Goal: Information Seeking & Learning: Learn about a topic

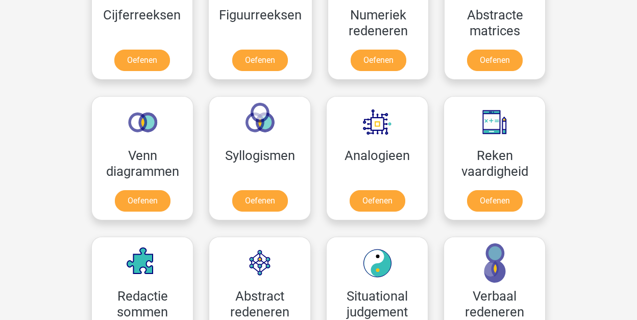
scroll to position [438, 0]
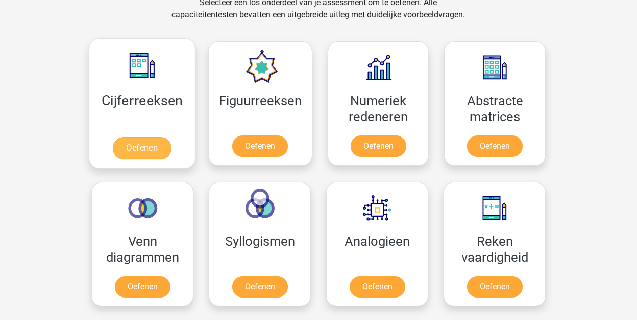
click at [143, 141] on link "Oefenen" at bounding box center [142, 148] width 58 height 22
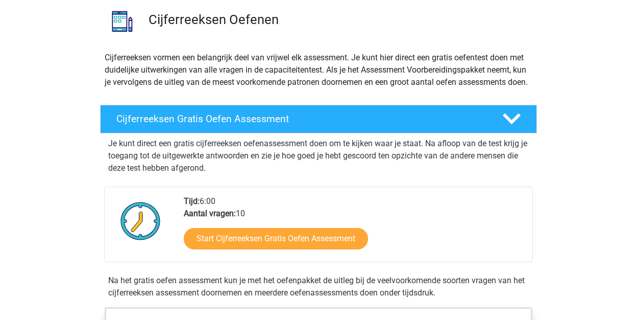
scroll to position [77, 0]
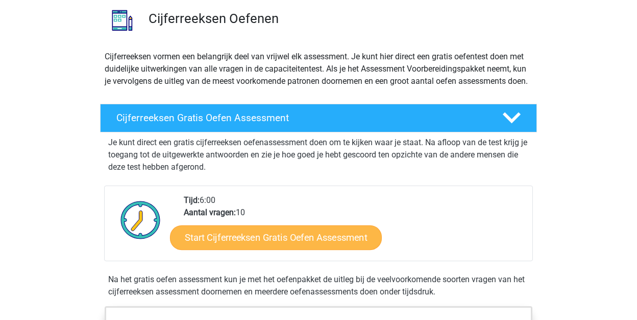
click at [262, 248] on link "Start Cijferreeksen Gratis Oefen Assessment" at bounding box center [276, 237] width 212 height 25
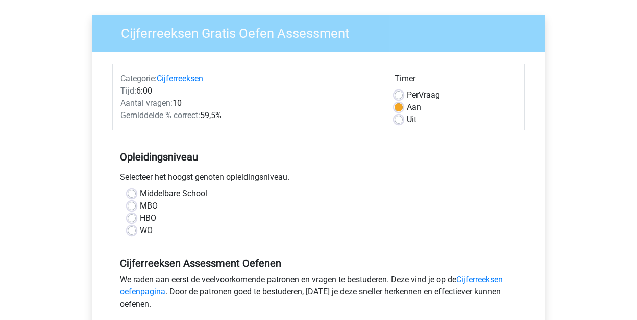
scroll to position [90, 0]
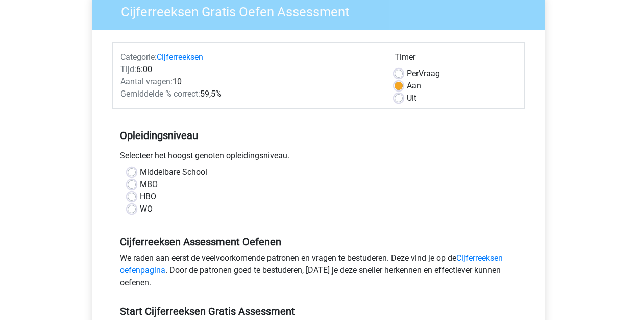
click at [140, 209] on label "WO" at bounding box center [146, 209] width 13 height 12
click at [135, 209] on input "WO" at bounding box center [132, 208] width 8 height 10
radio input "true"
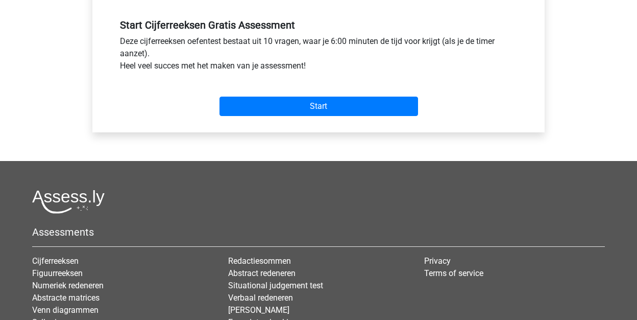
scroll to position [379, 0]
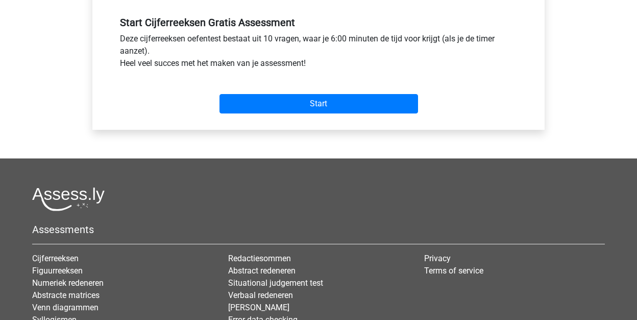
click at [292, 115] on div "Start" at bounding box center [318, 96] width 413 height 44
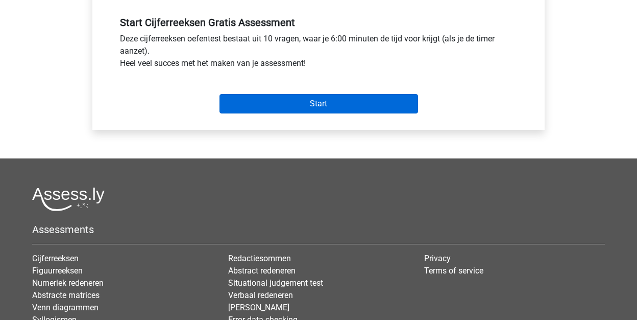
click at [292, 109] on input "Start" at bounding box center [319, 103] width 199 height 19
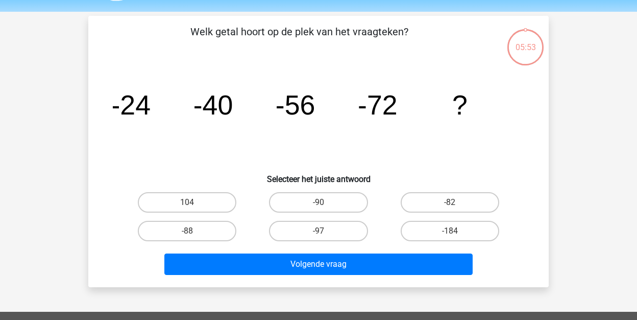
scroll to position [34, 0]
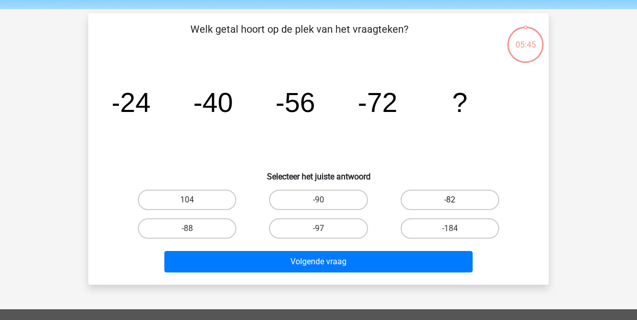
click at [460, 201] on label "-82" at bounding box center [450, 199] width 99 height 20
click at [456, 201] on input "-82" at bounding box center [453, 203] width 7 height 7
radio input "true"
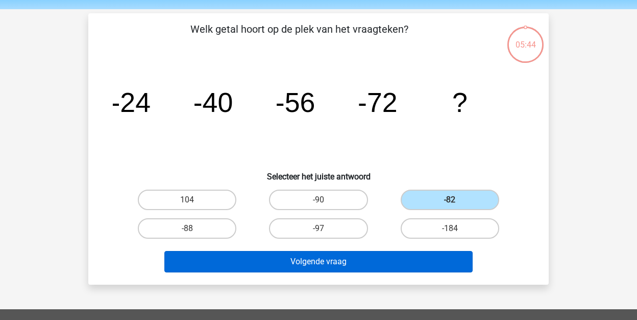
click at [393, 264] on button "Volgende vraag" at bounding box center [318, 261] width 309 height 21
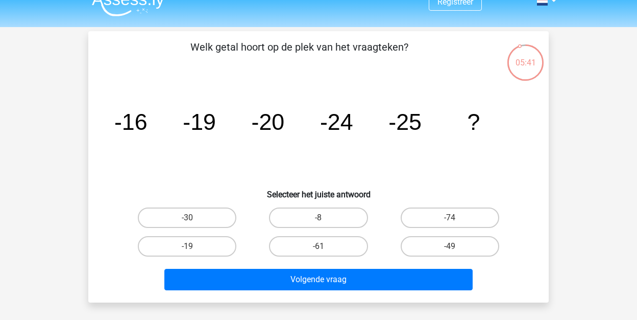
scroll to position [15, 0]
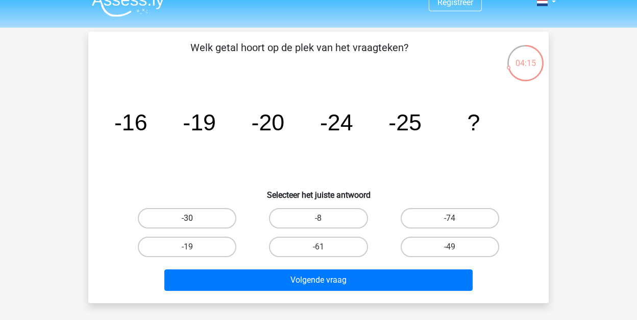
click at [192, 212] on label "-30" at bounding box center [187, 218] width 99 height 20
click at [192, 218] on input "-30" at bounding box center [190, 221] width 7 height 7
radio input "true"
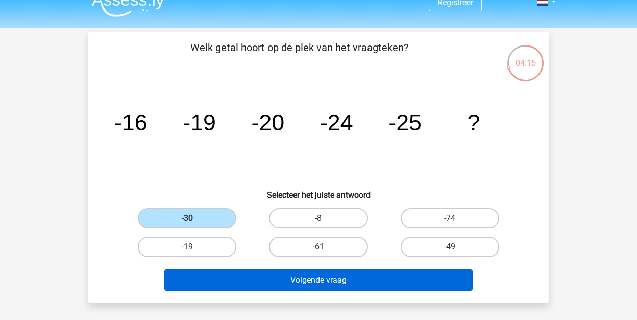
click at [330, 274] on button "Volgende vraag" at bounding box center [318, 279] width 309 height 21
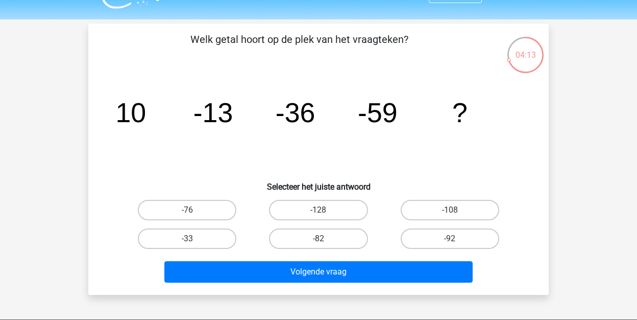
scroll to position [21, 0]
